Goal: Information Seeking & Learning: Check status

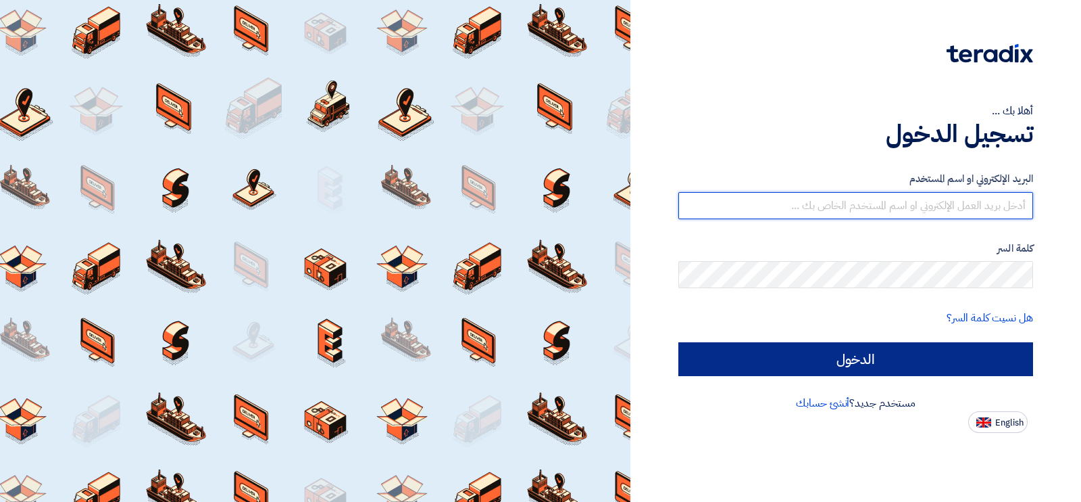
type input "[EMAIL_ADDRESS][DOMAIN_NAME]"
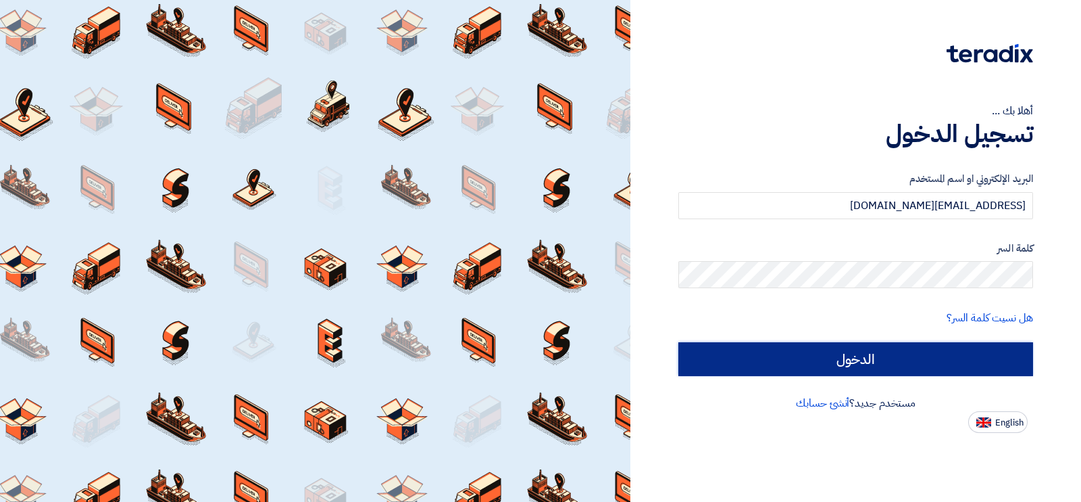
click at [937, 366] on input "الدخول" at bounding box center [856, 359] width 355 height 34
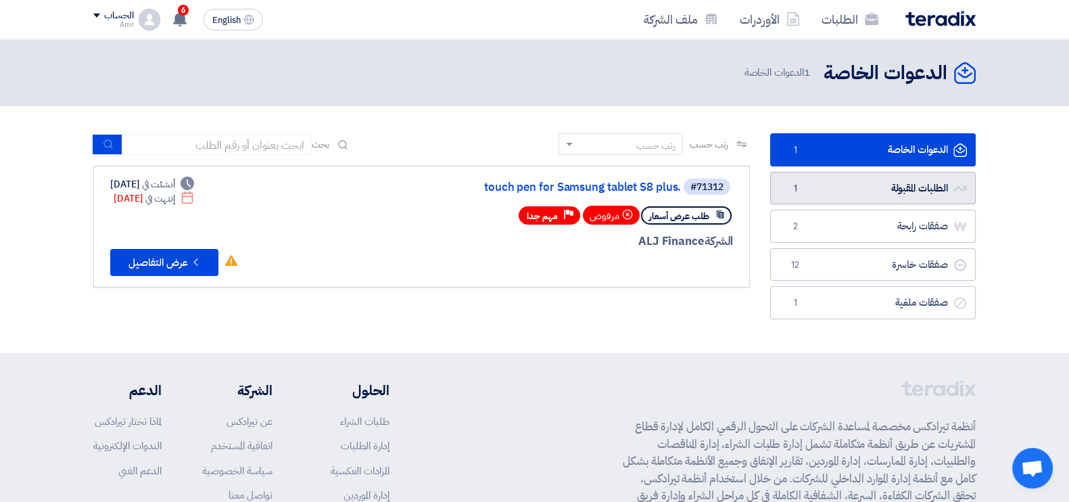
click at [873, 197] on link "الطلبات المقبولة الطلبات المقبولة 1" at bounding box center [872, 188] width 205 height 33
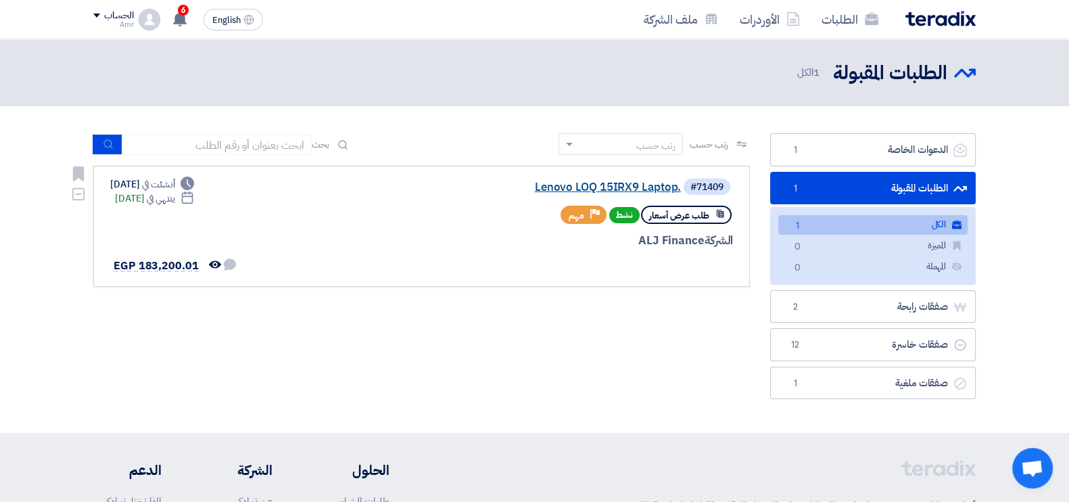
click at [586, 187] on link "Lenovo LOQ 15IRX9 Laptop." at bounding box center [545, 187] width 270 height 12
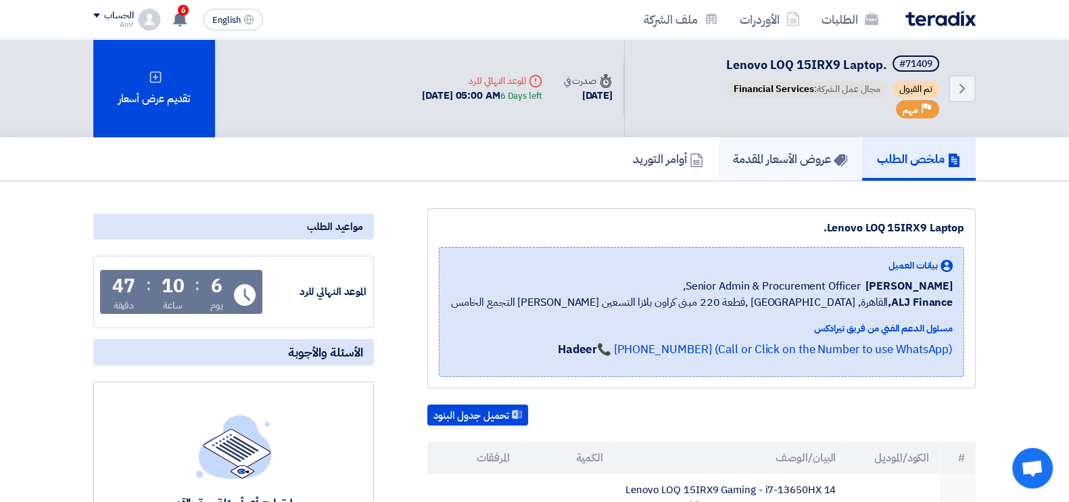
click at [772, 157] on h5 "عروض الأسعار المقدمة" at bounding box center [790, 159] width 114 height 16
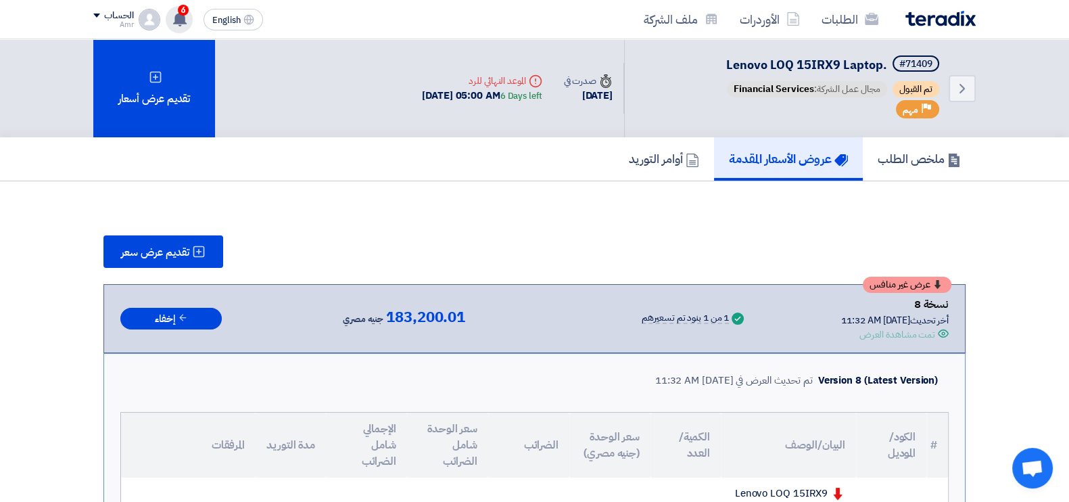
click at [180, 13] on span "6" at bounding box center [183, 10] width 11 height 11
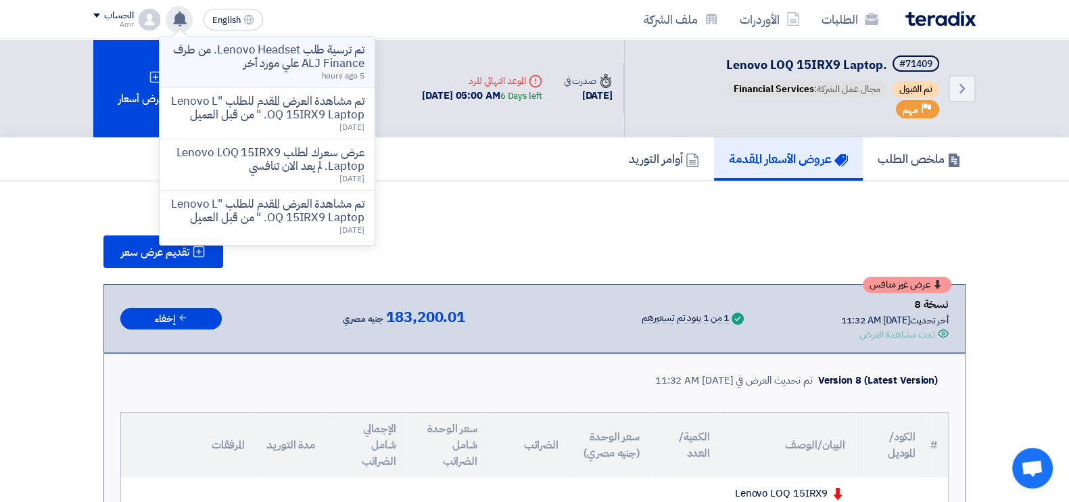
click at [313, 55] on p "تم ترسية طلب Lenovo Headset. من طرف ALJ Finance علي مورد أخر" at bounding box center [266, 56] width 193 height 27
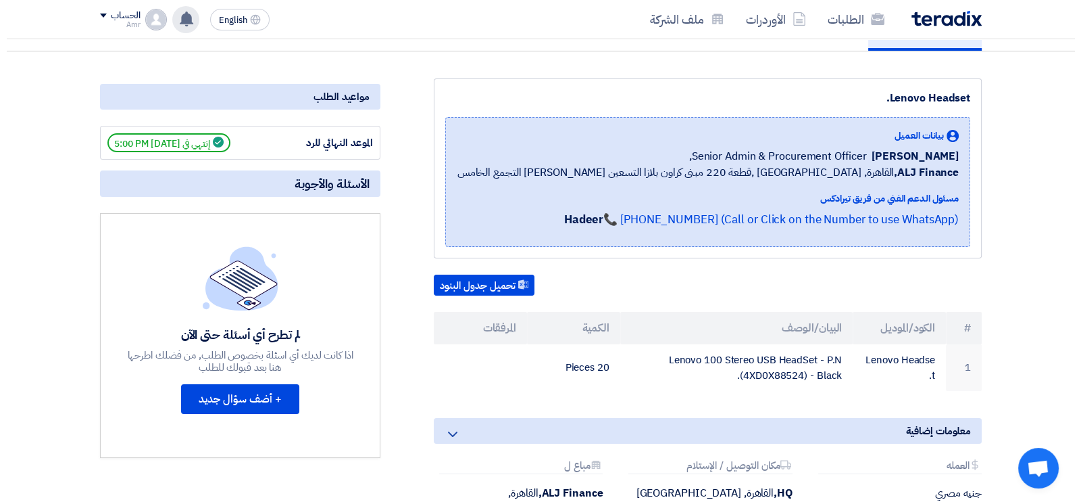
scroll to position [99, 0]
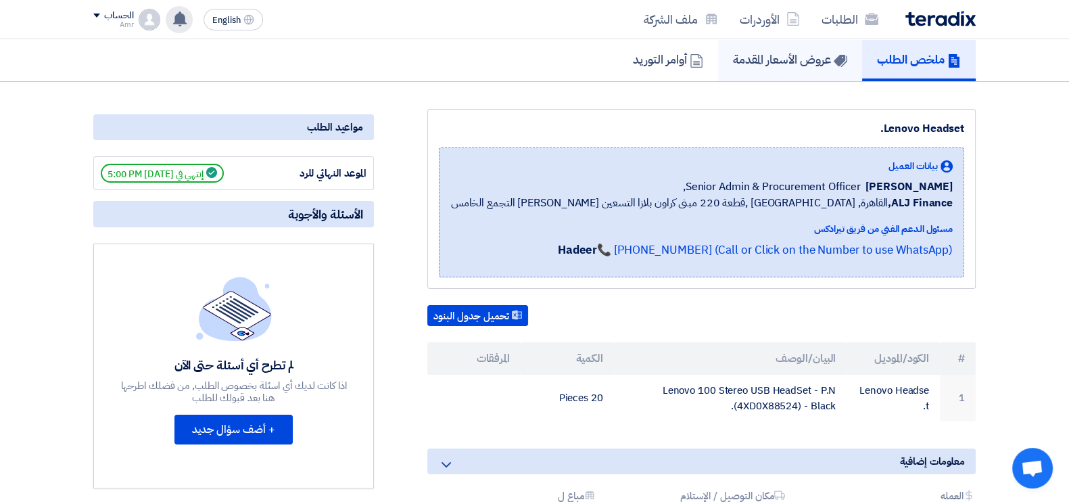
click at [767, 62] on h5 "عروض الأسعار المقدمة" at bounding box center [790, 59] width 114 height 16
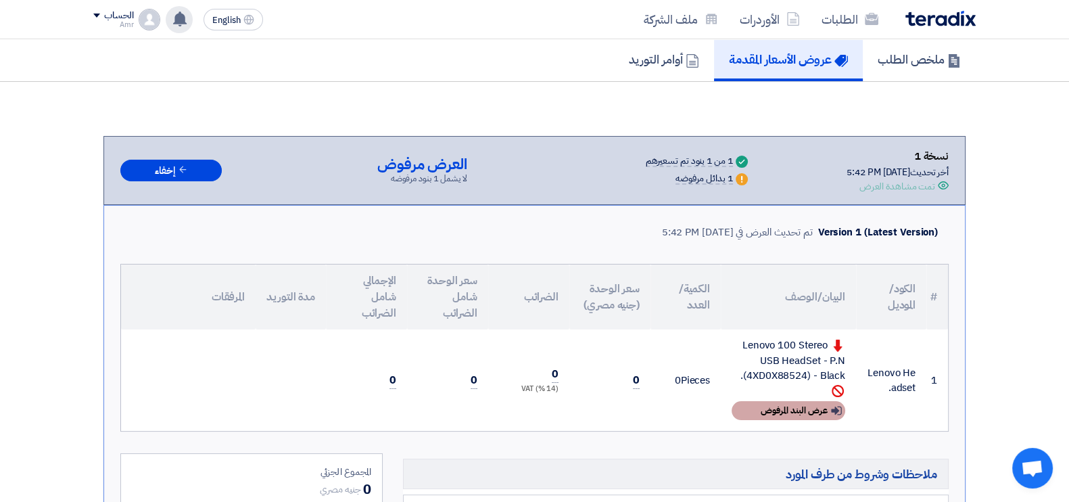
click at [821, 410] on div "Show details عرض البند المرفوض" at bounding box center [788, 410] width 114 height 19
